Goal: Information Seeking & Learning: Learn about a topic

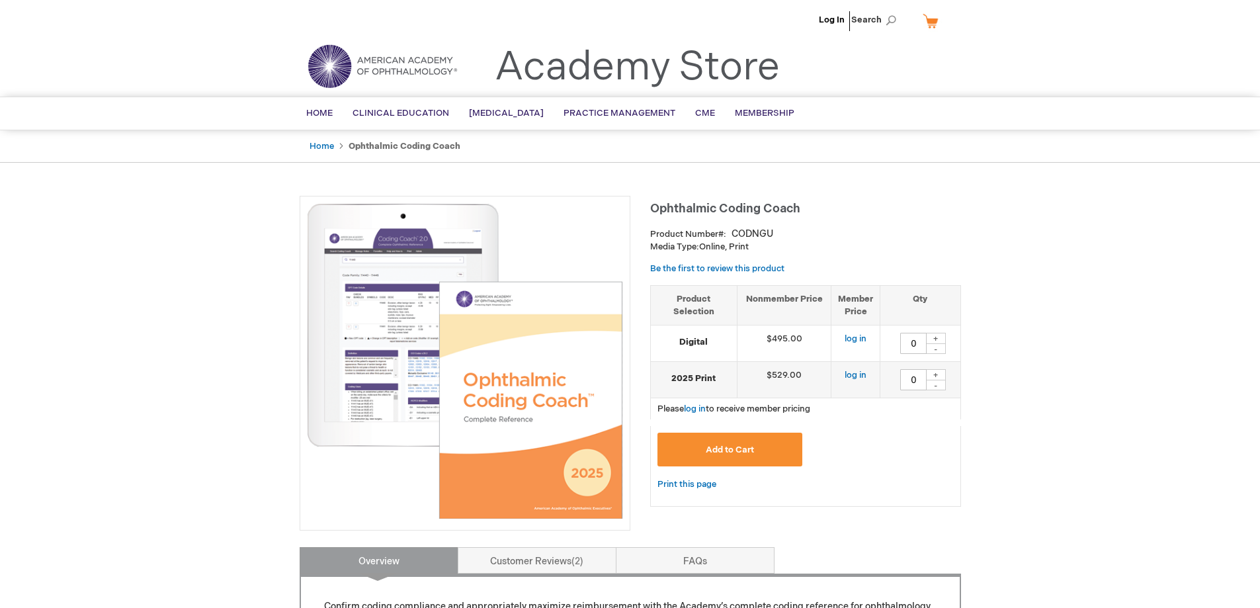
click at [819, 20] on li "Log In" at bounding box center [832, 20] width 32 height 40
click at [832, 19] on link "Log In" at bounding box center [832, 20] width 26 height 11
click at [320, 112] on span "Home" at bounding box center [319, 113] width 26 height 11
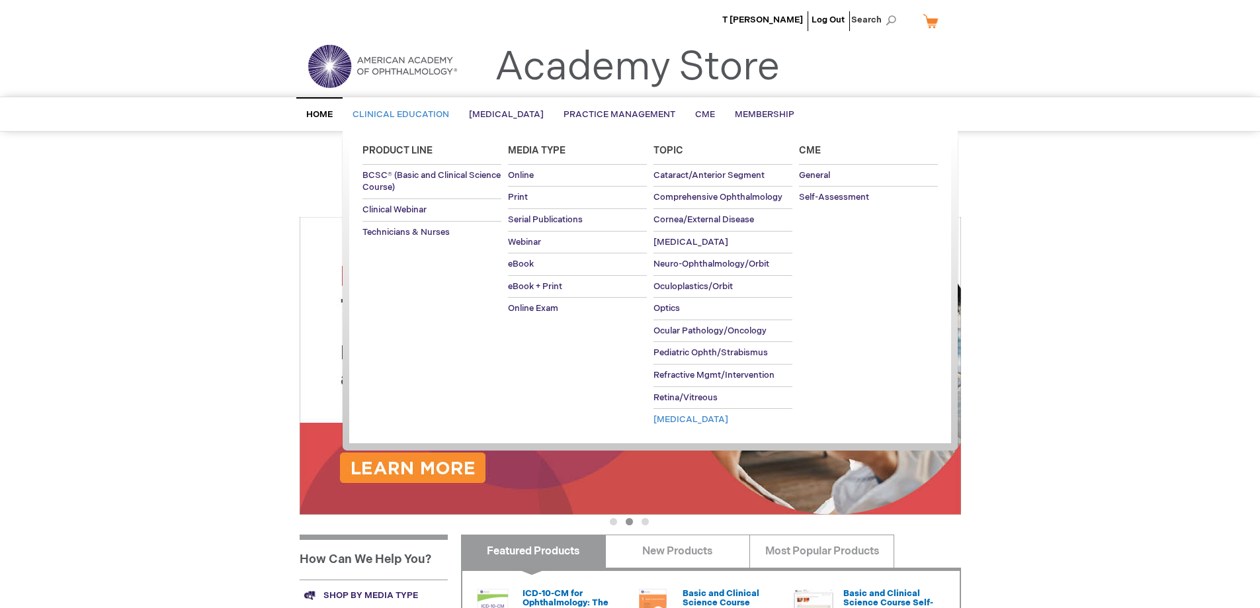
click at [668, 423] on span "[MEDICAL_DATA]" at bounding box center [691, 419] width 75 height 11
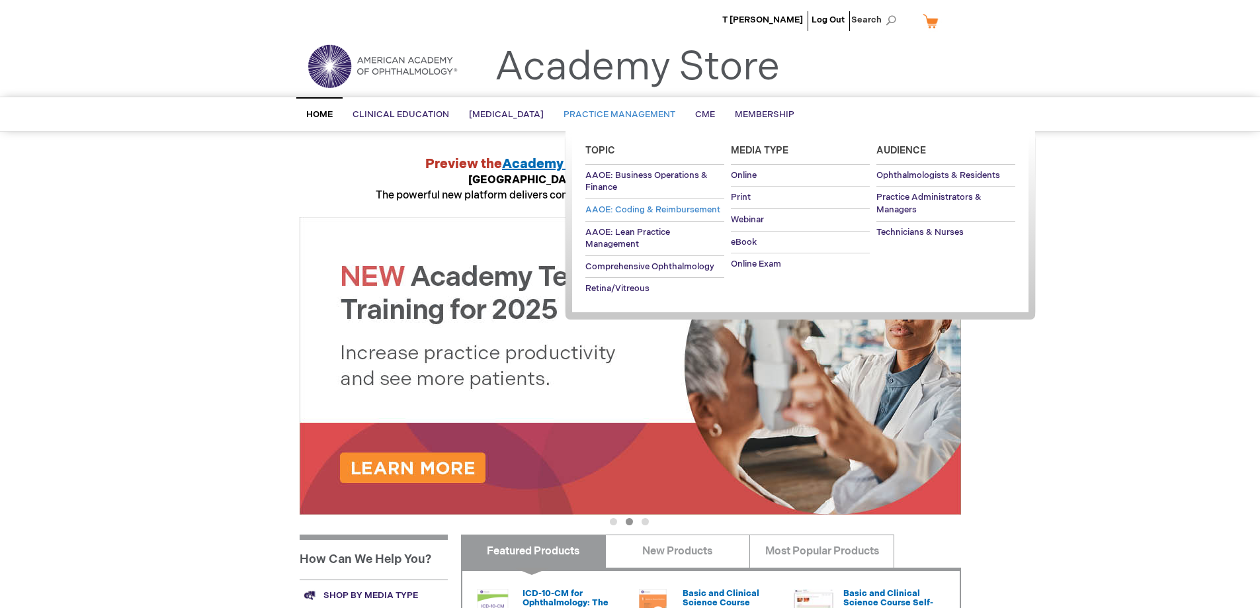
click at [626, 214] on span "AAOE: Coding & Reimbursement" at bounding box center [652, 209] width 135 height 11
